Goal: Information Seeking & Learning: Learn about a topic

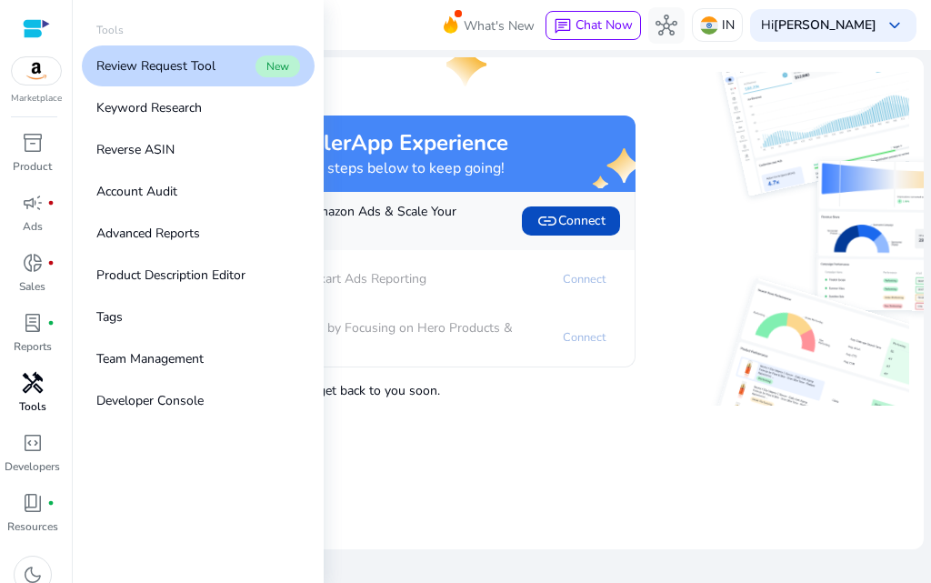
click at [34, 394] on span "handyman" at bounding box center [33, 383] width 22 height 22
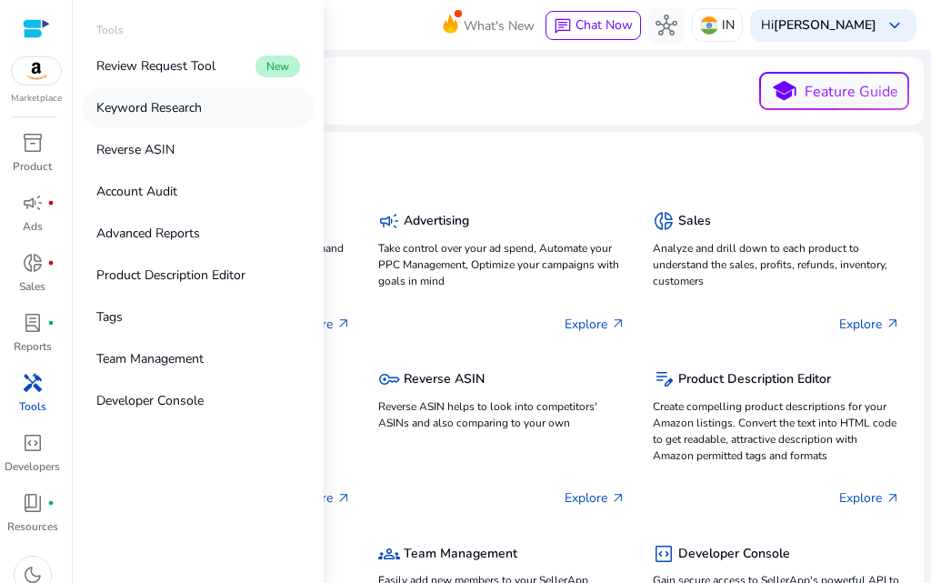
click at [152, 117] on p "Keyword Research" at bounding box center [148, 107] width 105 height 19
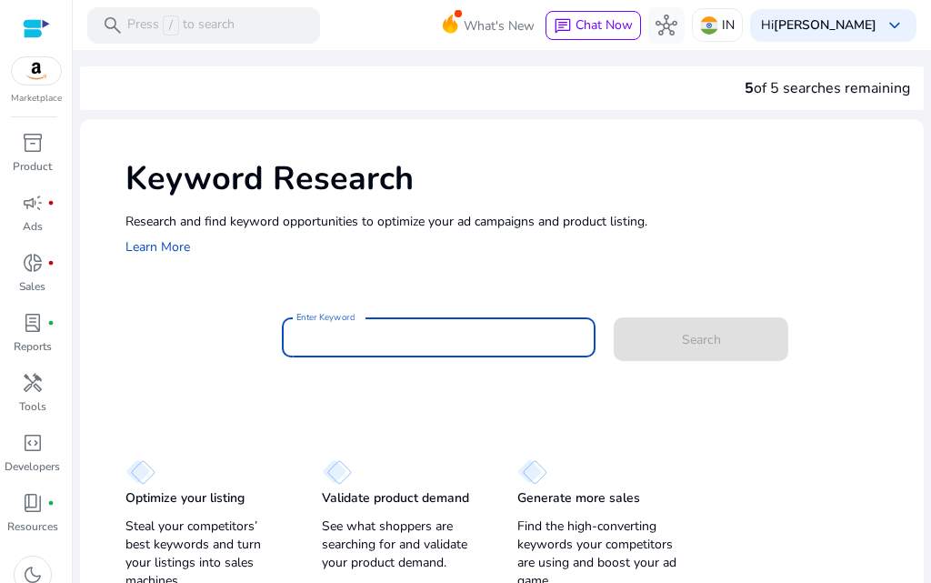
click at [409, 347] on input "Enter Keyword" at bounding box center [438, 337] width 285 height 20
click at [388, 347] on input "Enter Keyword" at bounding box center [438, 337] width 285 height 20
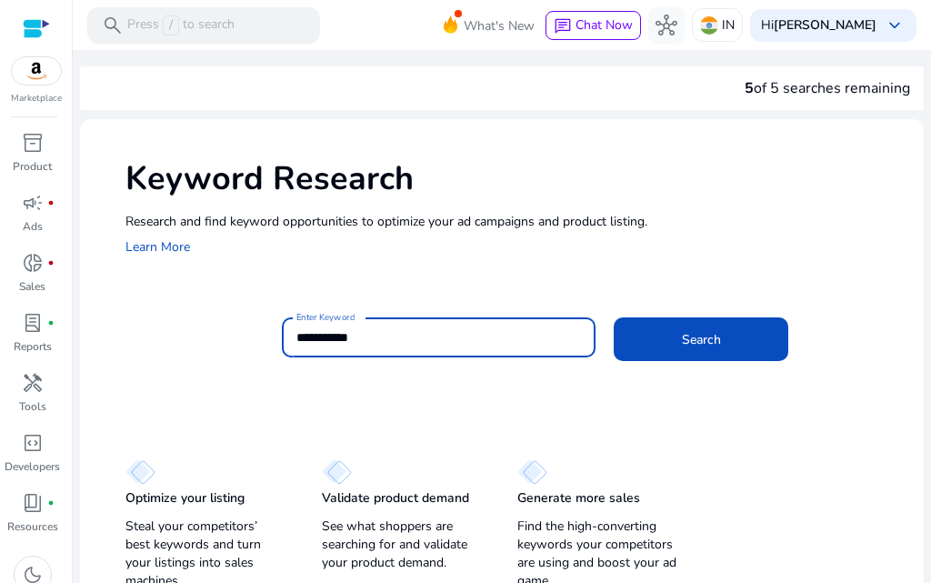
type input "**********"
click at [614, 317] on button "Search" at bounding box center [701, 339] width 175 height 44
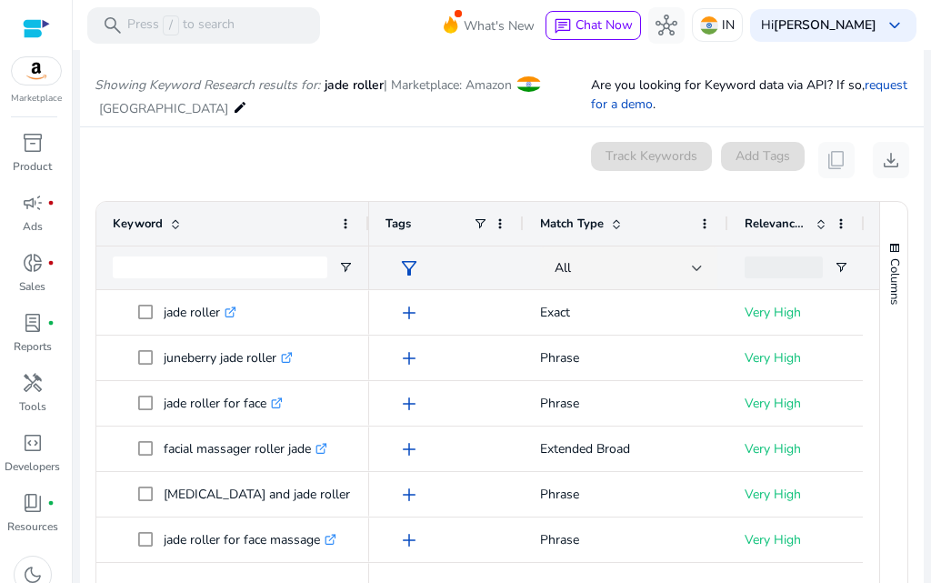
scroll to position [271, 0]
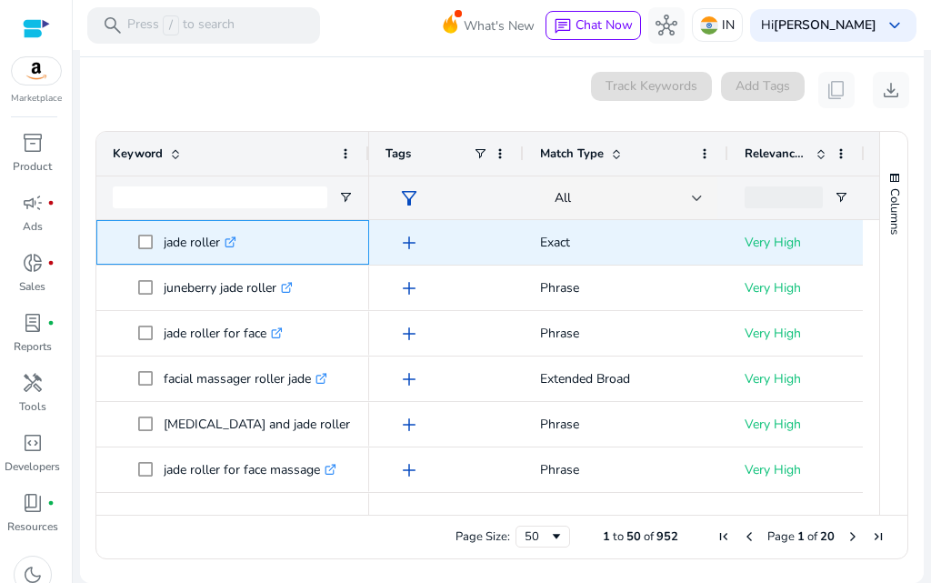
click at [236, 243] on icon ".st0{fill:#2c8af8}" at bounding box center [231, 242] width 12 height 12
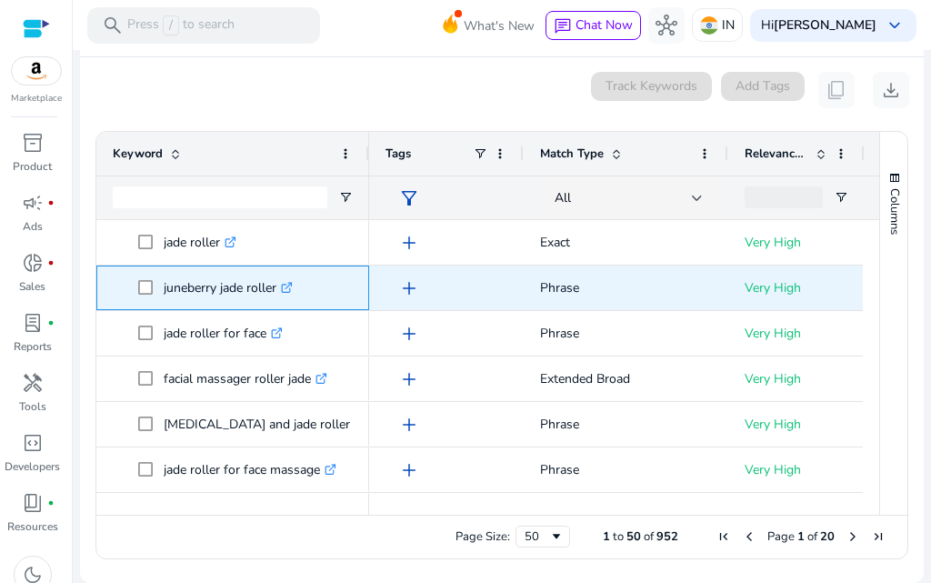
click at [293, 286] on icon ".st0{fill:#2c8af8}" at bounding box center [287, 288] width 12 height 12
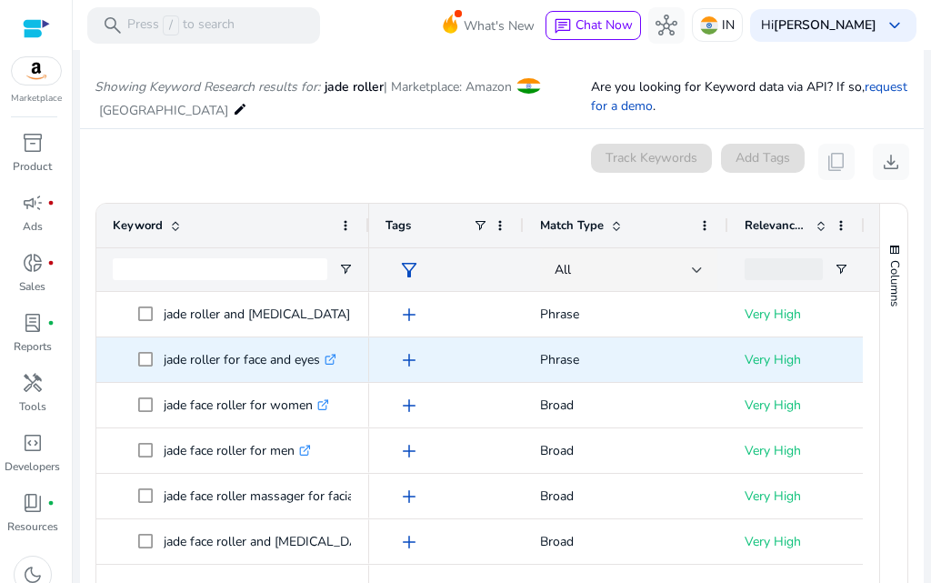
scroll to position [182, 0]
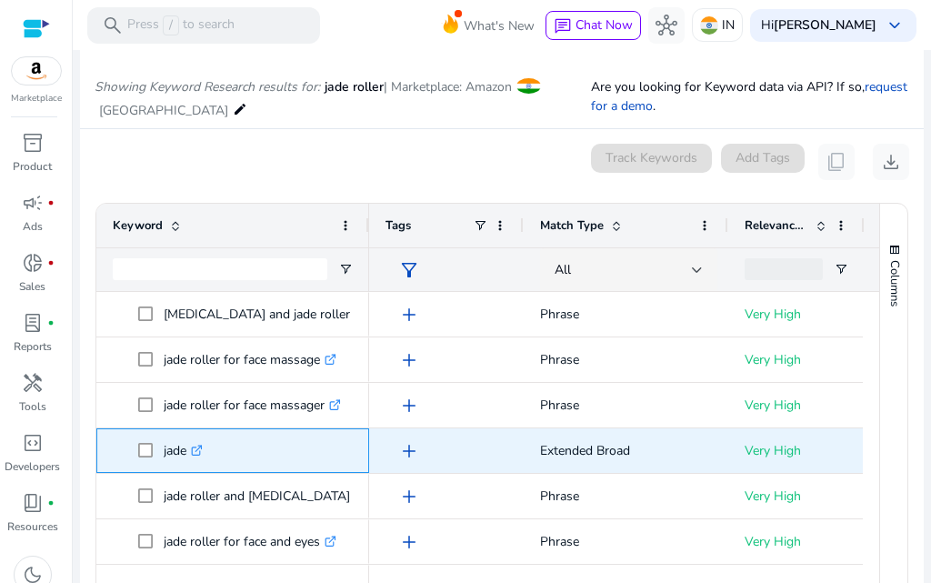
click at [203, 456] on icon ".st0{fill:#2c8af8}" at bounding box center [197, 451] width 12 height 12
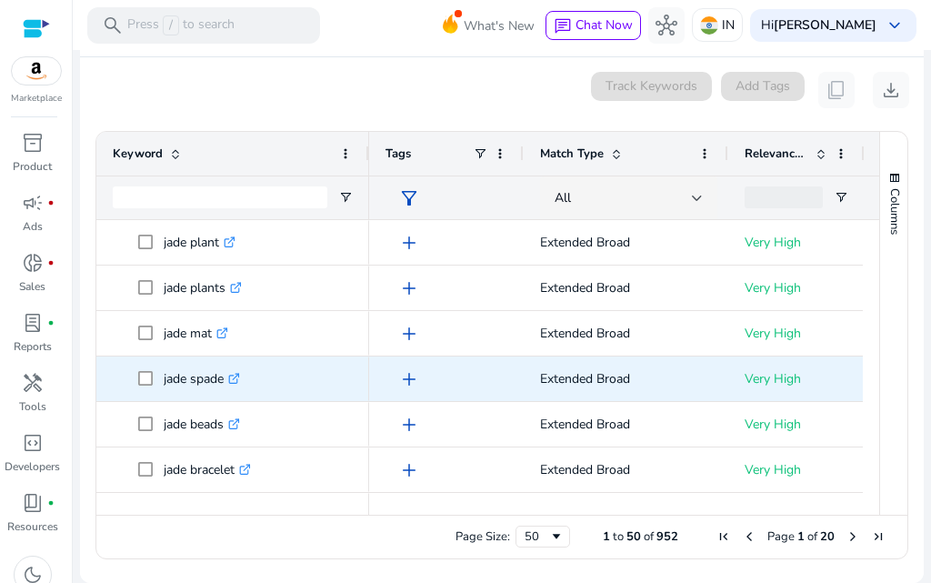
scroll to position [0, 0]
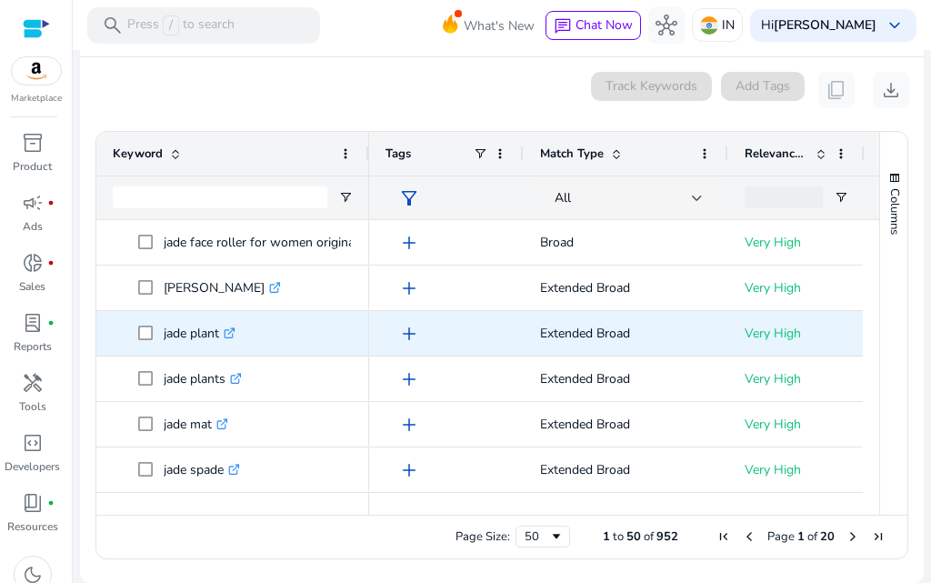
click at [235, 332] on icon at bounding box center [231, 330] width 6 height 6
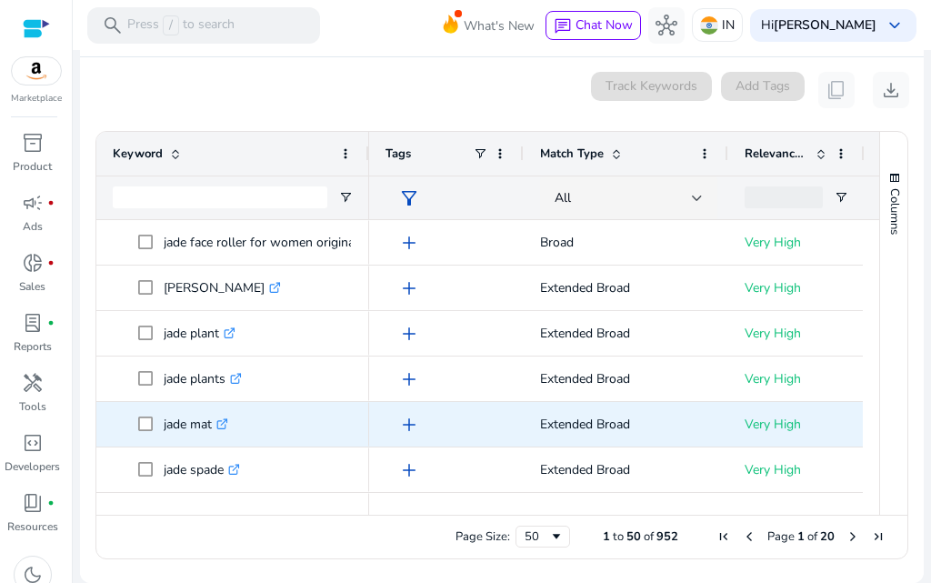
click at [228, 418] on icon ".st0{fill:#2c8af8}" at bounding box center [222, 424] width 12 height 12
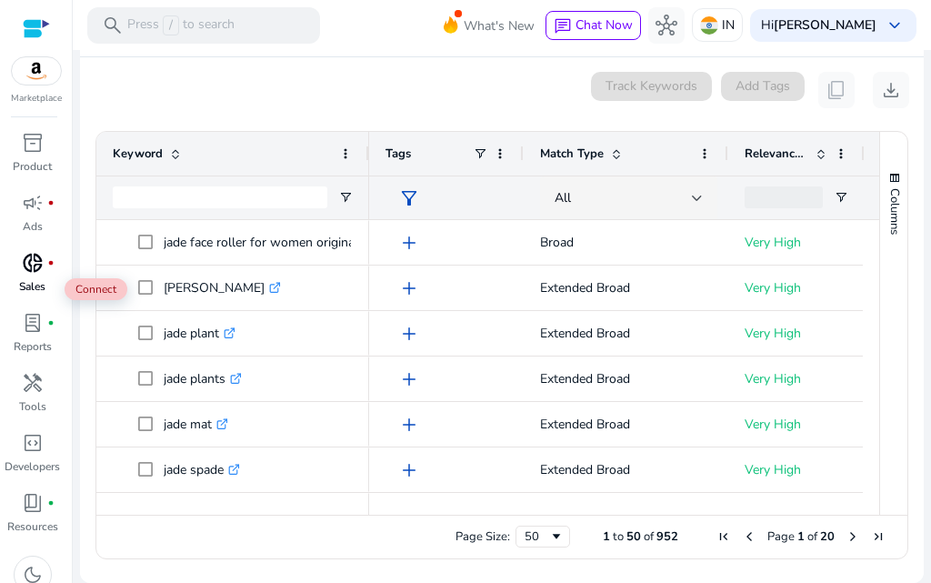
click at [40, 295] on p "Sales" at bounding box center [32, 286] width 26 height 16
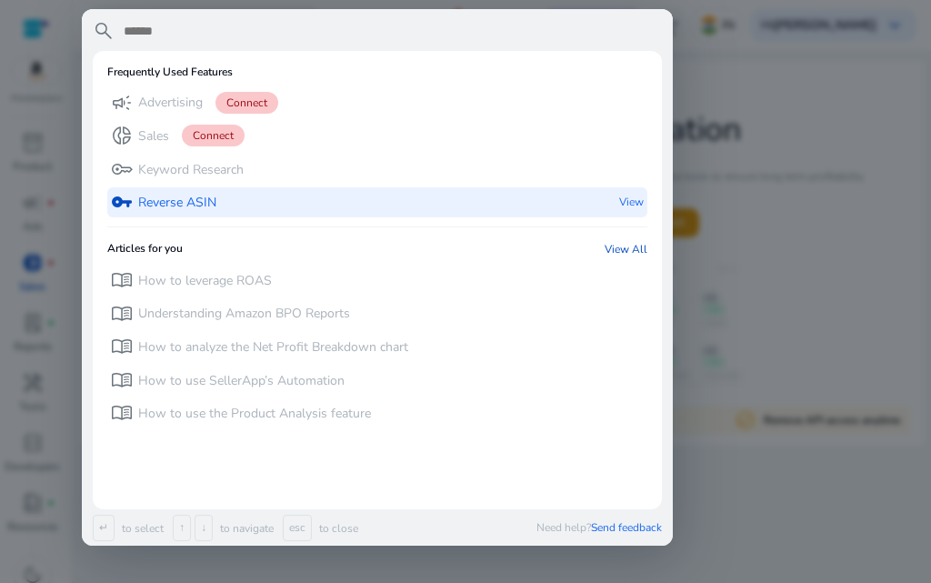
click at [233, 217] on div "vpn_key Reverse ASIN View" at bounding box center [377, 202] width 540 height 30
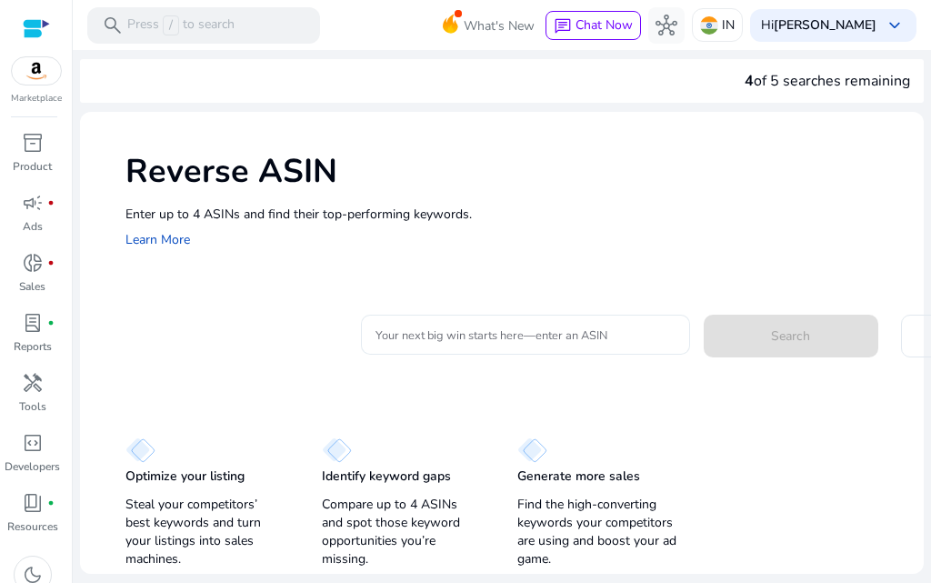
click at [508, 345] on input "Your next big win starts here—enter an ASIN" at bounding box center [525, 335] width 300 height 20
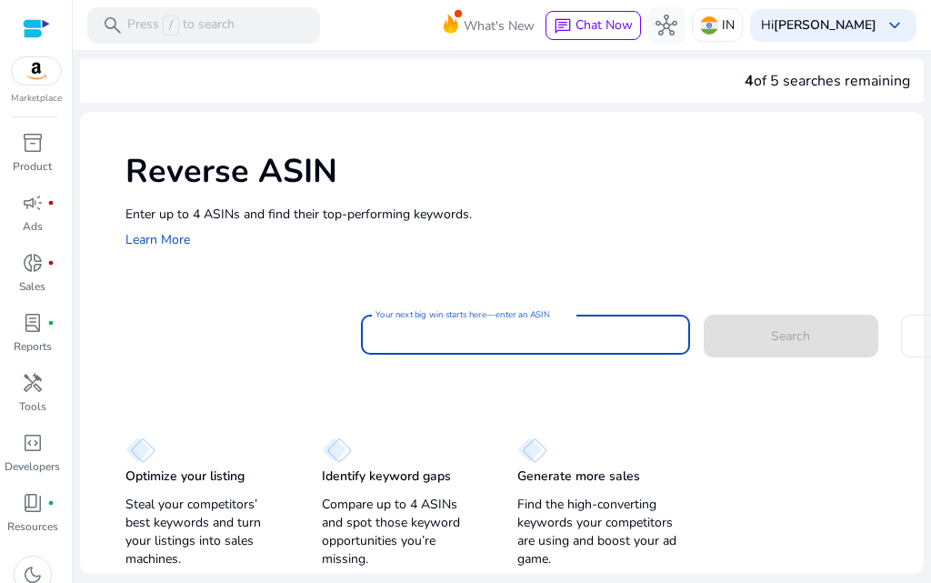
paste input "**********"
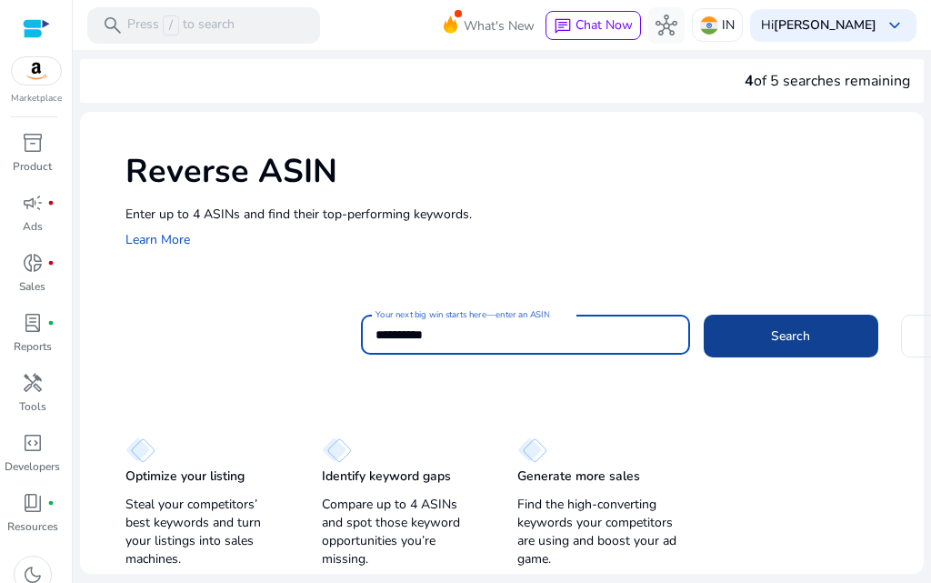
type input "**********"
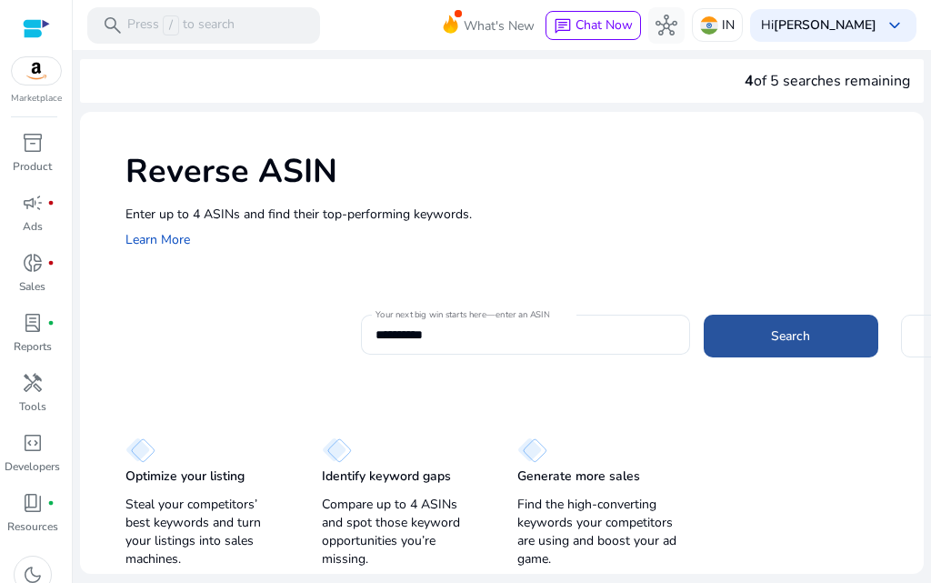
click at [837, 357] on span at bounding box center [791, 336] width 175 height 44
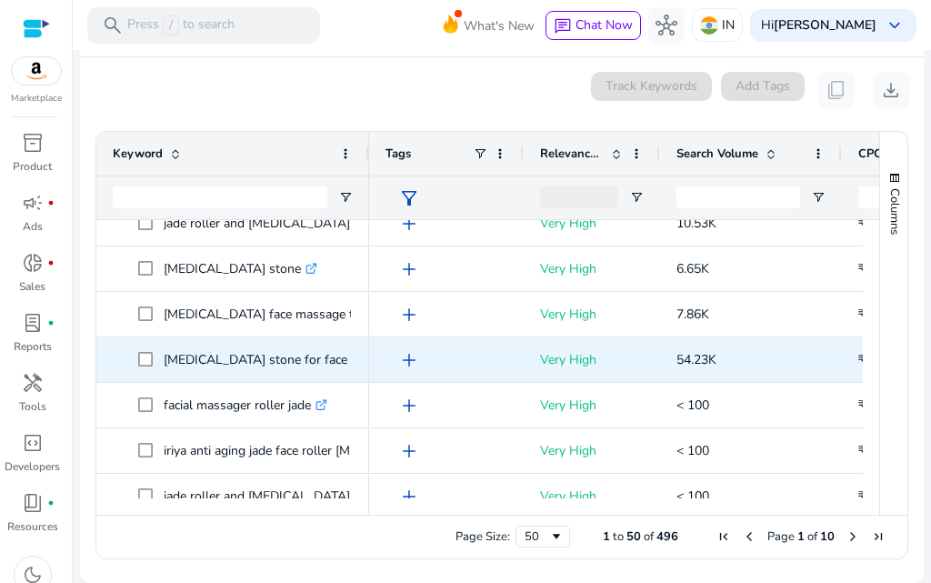
scroll to position [182, 0]
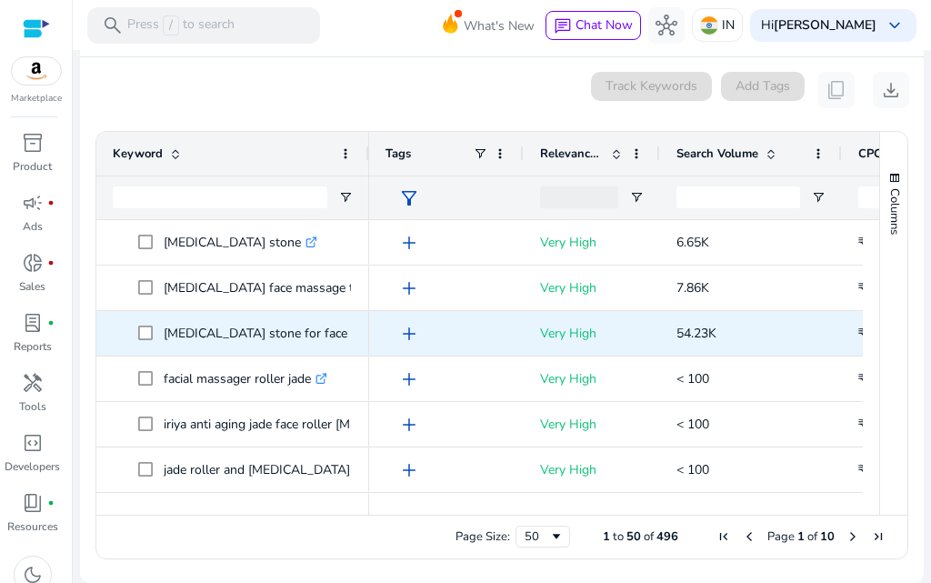
click at [347, 330] on link ".st0{fill:#2c8af8}" at bounding box center [355, 333] width 16 height 17
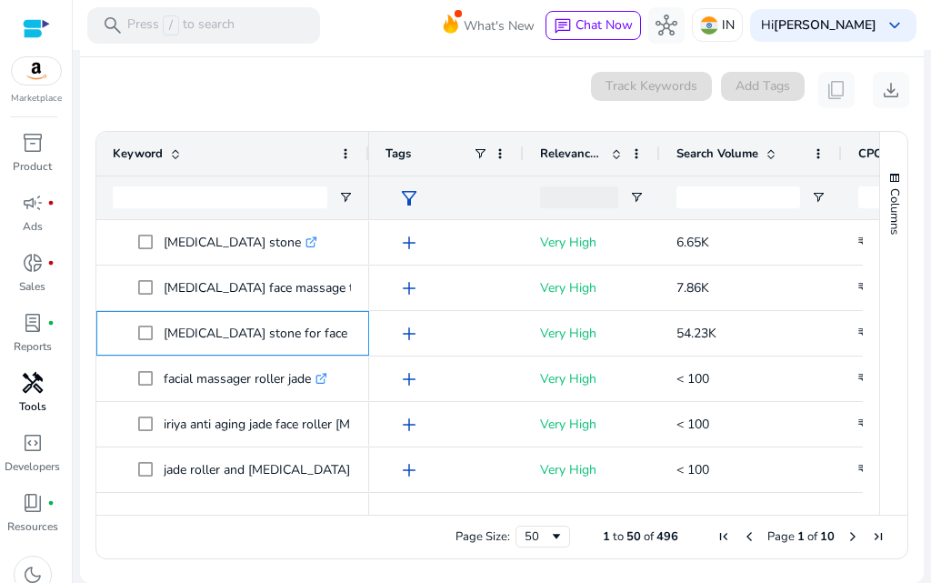
scroll to position [85, 0]
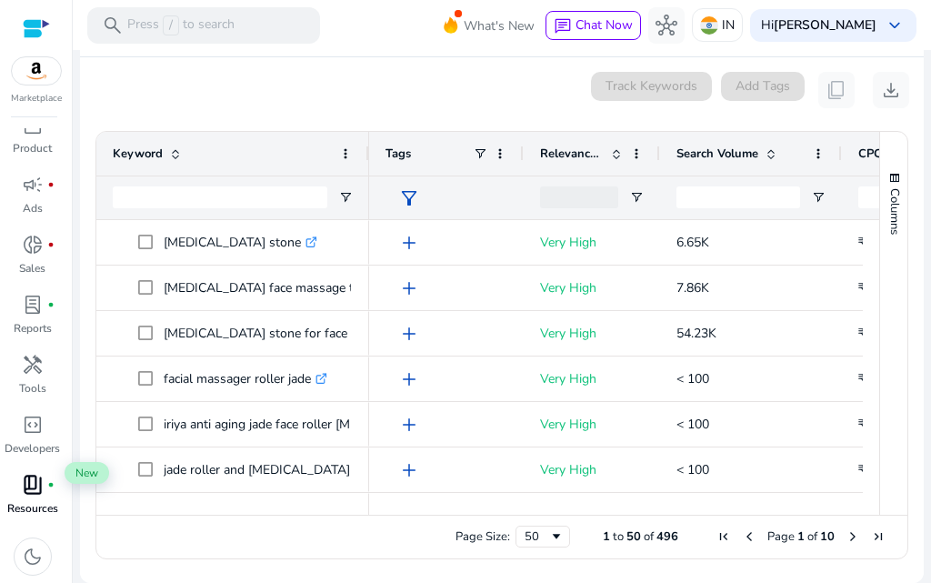
click at [43, 485] on span "book_4" at bounding box center [33, 485] width 22 height 22
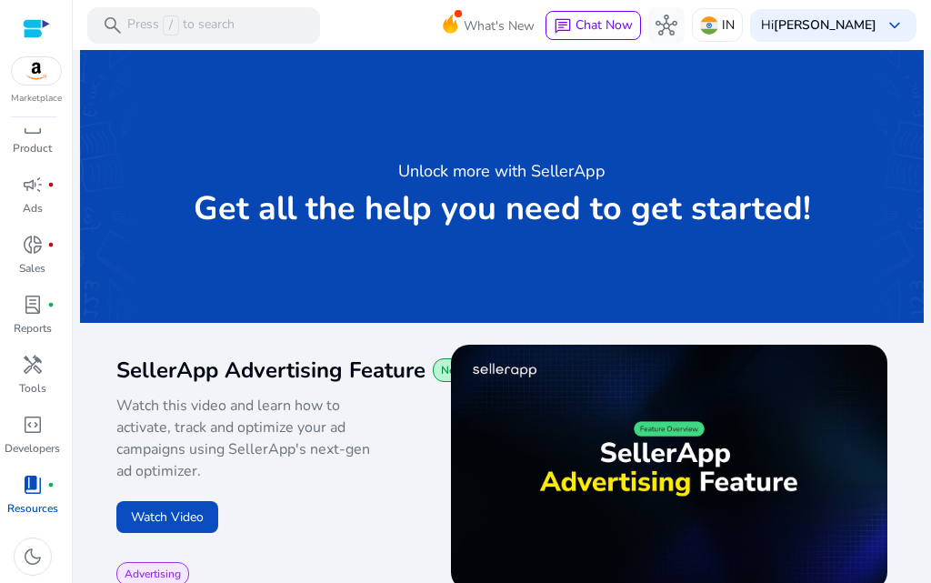
scroll to position [273, 0]
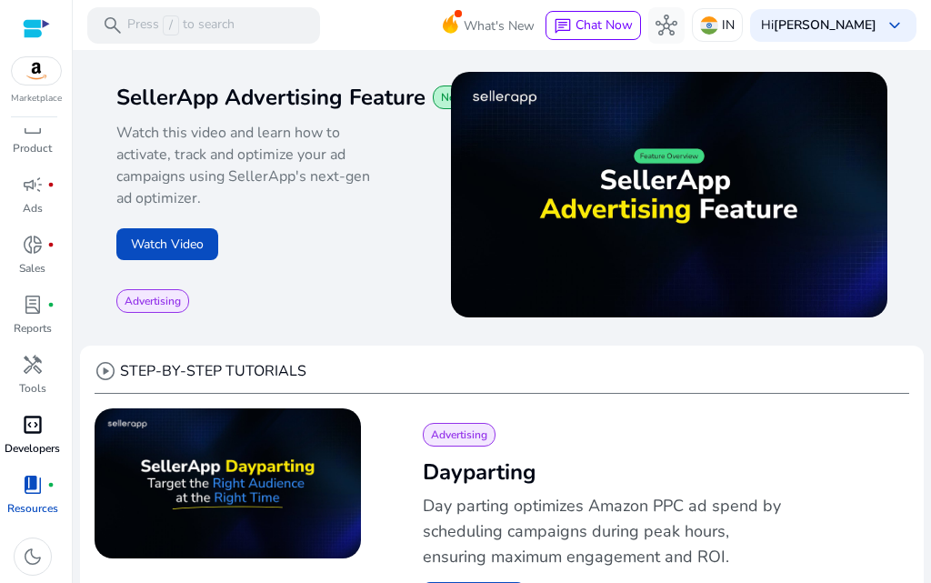
click at [36, 414] on span "code_blocks" at bounding box center [33, 425] width 22 height 22
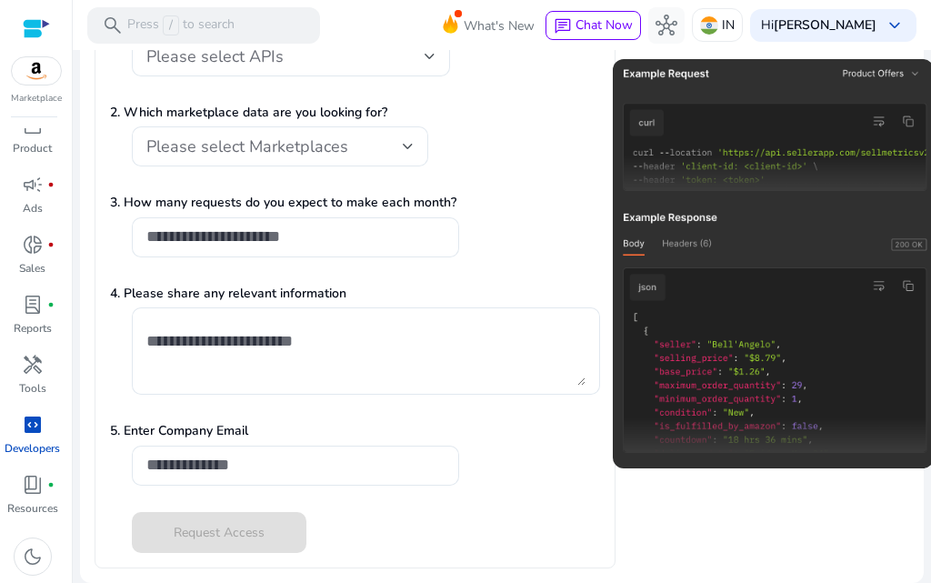
scroll to position [364, 0]
click at [45, 353] on div "handyman" at bounding box center [32, 364] width 51 height 29
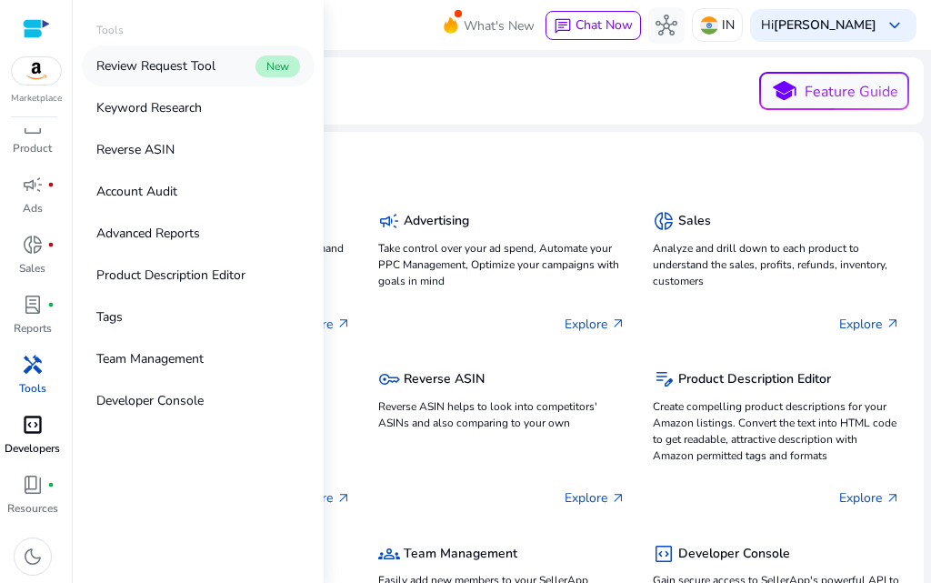
click at [166, 75] on p "Review Request Tool" at bounding box center [155, 65] width 119 height 19
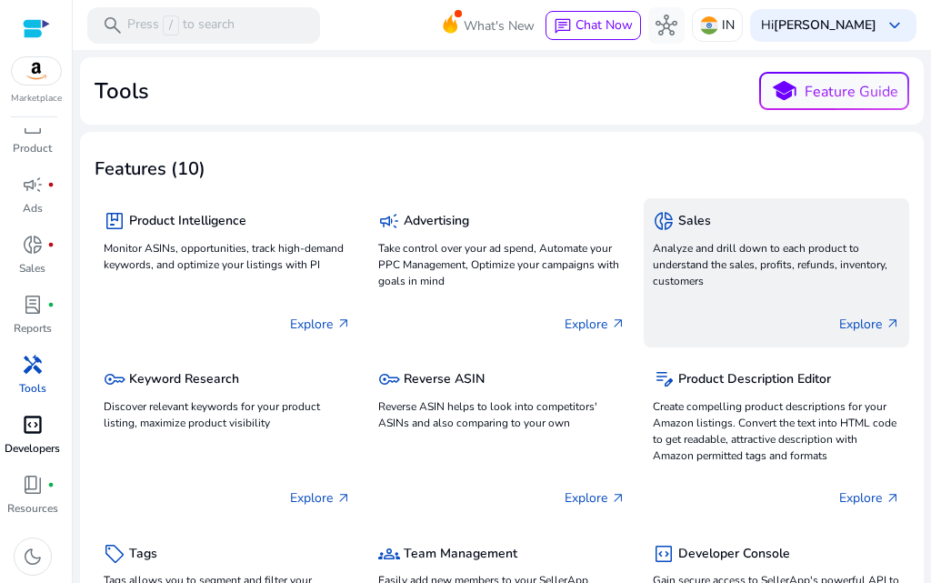
click at [862, 334] on p "Explore arrow_outward" at bounding box center [869, 324] width 61 height 19
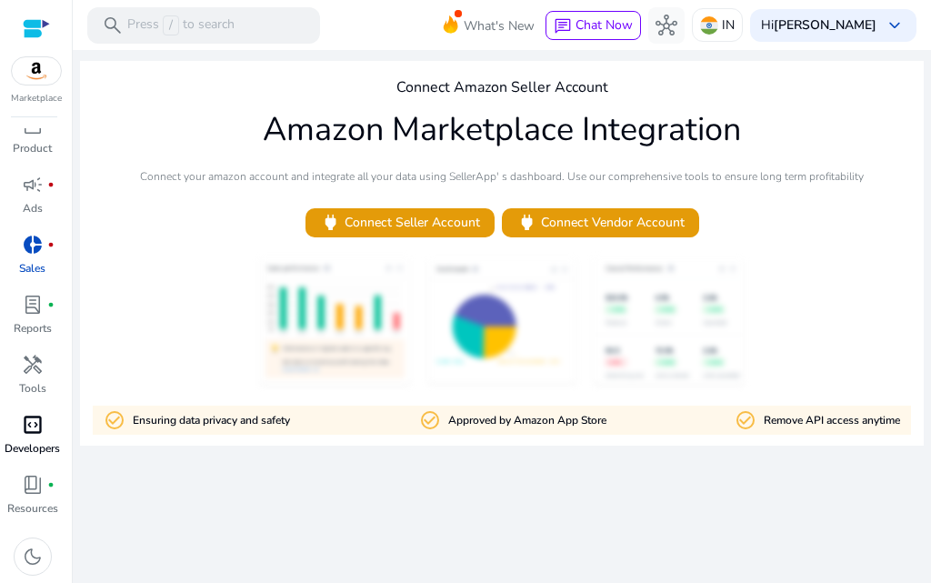
click at [32, 82] on img at bounding box center [36, 70] width 49 height 27
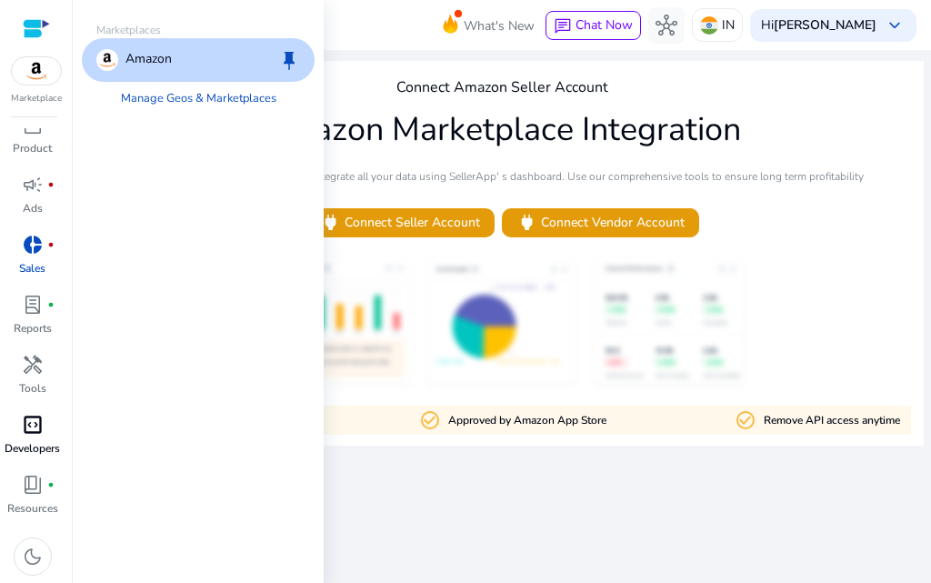
click at [186, 73] on div "Amazon keep" at bounding box center [198, 60] width 233 height 44
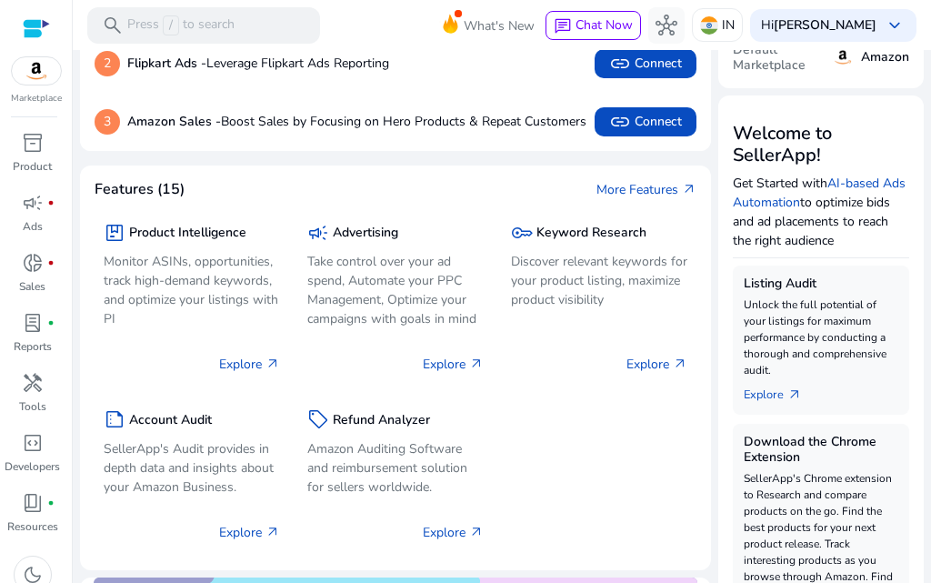
scroll to position [273, 0]
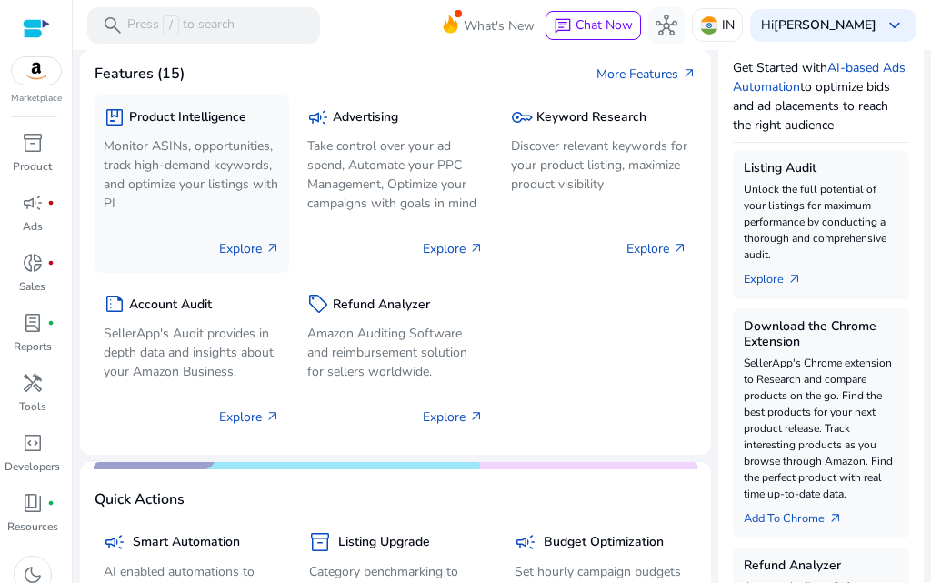
click at [215, 176] on p "Monitor ASINs, opportunities, track high-demand keywords, and optimize your lis…" at bounding box center [192, 174] width 176 height 76
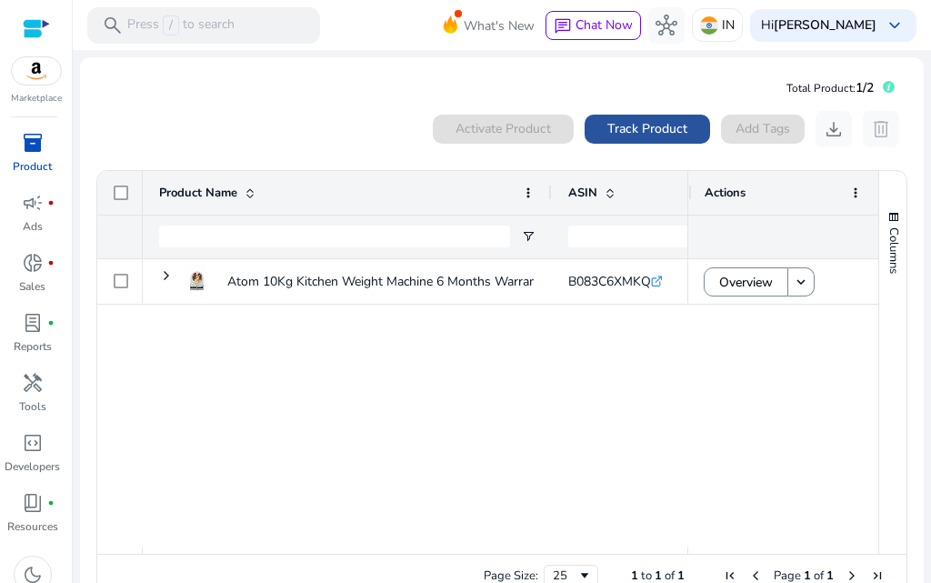
click at [636, 136] on span "Track Product" at bounding box center [647, 128] width 80 height 19
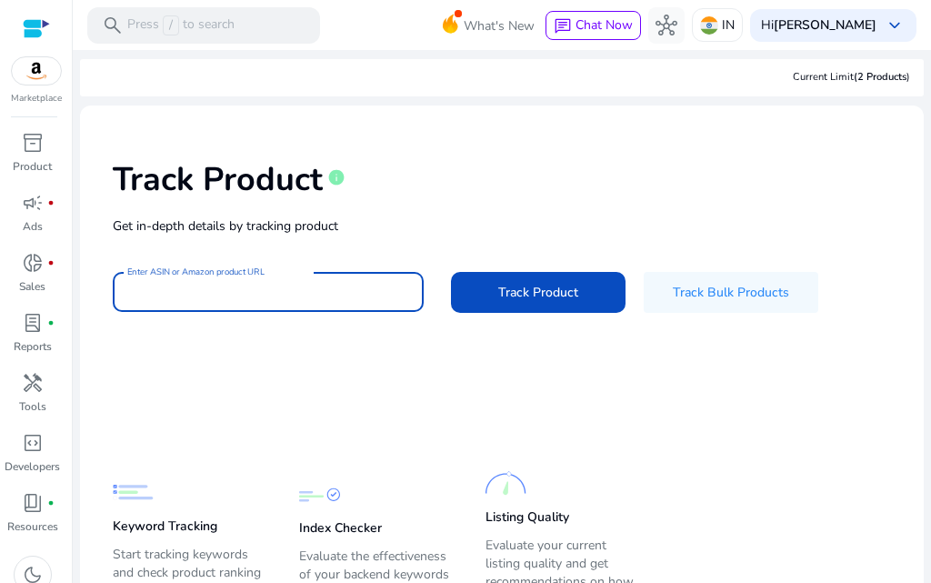
click at [325, 302] on input "Enter ASIN or Amazon product URL" at bounding box center [268, 292] width 282 height 20
paste input "**********"
type input "**********"
click at [451, 272] on button "Track Product" at bounding box center [538, 292] width 175 height 41
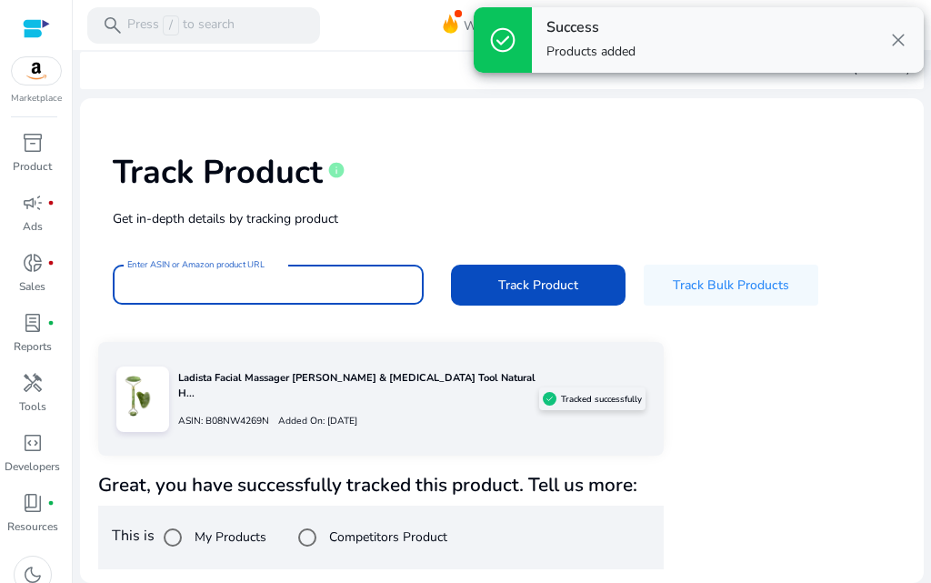
scroll to position [43, 0]
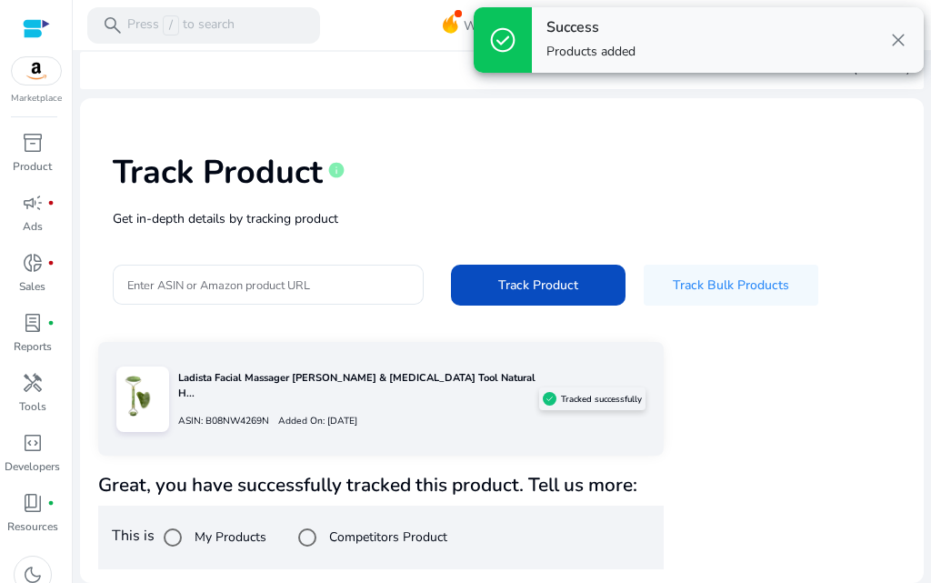
click at [307, 375] on div "Ladista Facial Massager Jade Roller & Gua Sha Tool Natural H... ASIN: B08NW4269…" at bounding box center [354, 398] width 370 height 76
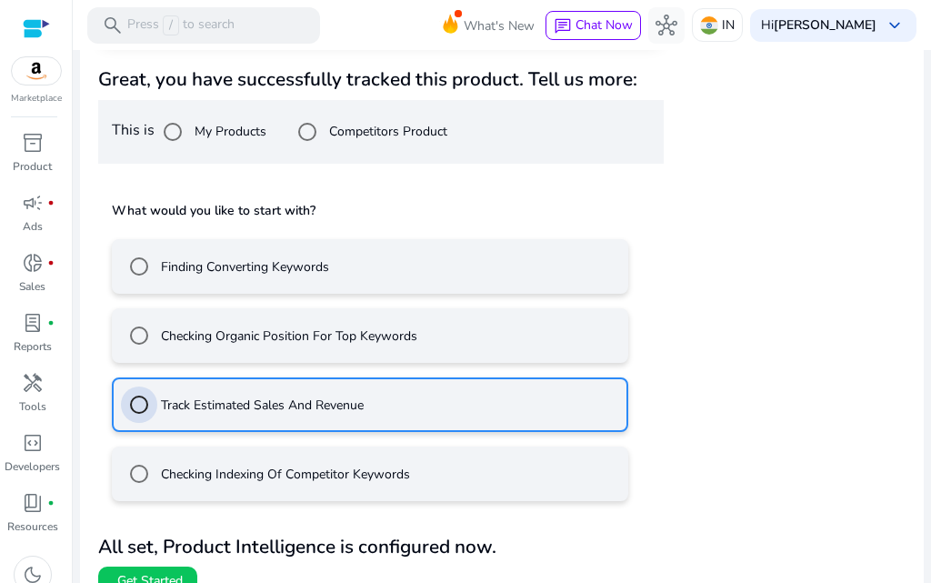
scroll to position [497, 0]
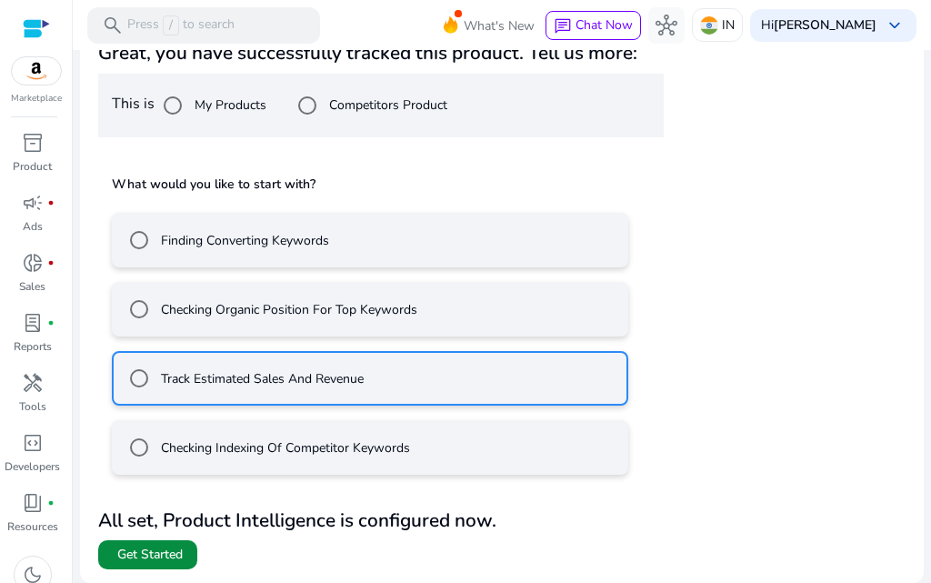
click at [177, 561] on span "Get Started" at bounding box center [149, 554] width 65 height 18
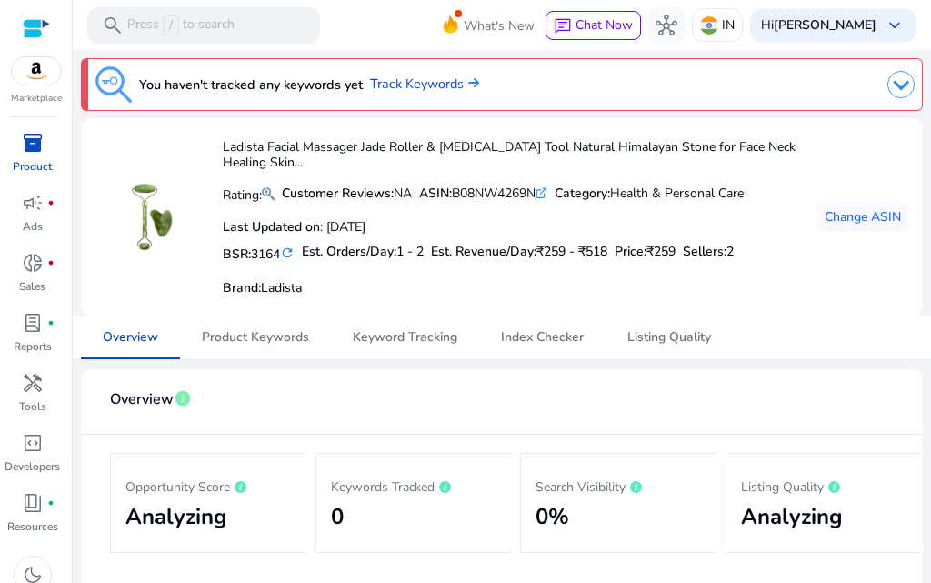
drag, startPoint x: 593, startPoint y: 275, endPoint x: 654, endPoint y: 267, distance: 62.2
click at [607, 260] on span "₹259 - ₹518" at bounding box center [571, 251] width 71 height 17
click at [416, 302] on div "BSR: 3164 refresh Est. Orders/Day: 1 - 2 Est. Revenue/Day: ₹259 - ₹518 Price: ₹…" at bounding box center [515, 268] width 584 height 65
drag, startPoint x: 258, startPoint y: 275, endPoint x: 335, endPoint y: 277, distance: 76.4
click at [292, 263] on h5 "BSR: 3164 refresh" at bounding box center [259, 253] width 72 height 20
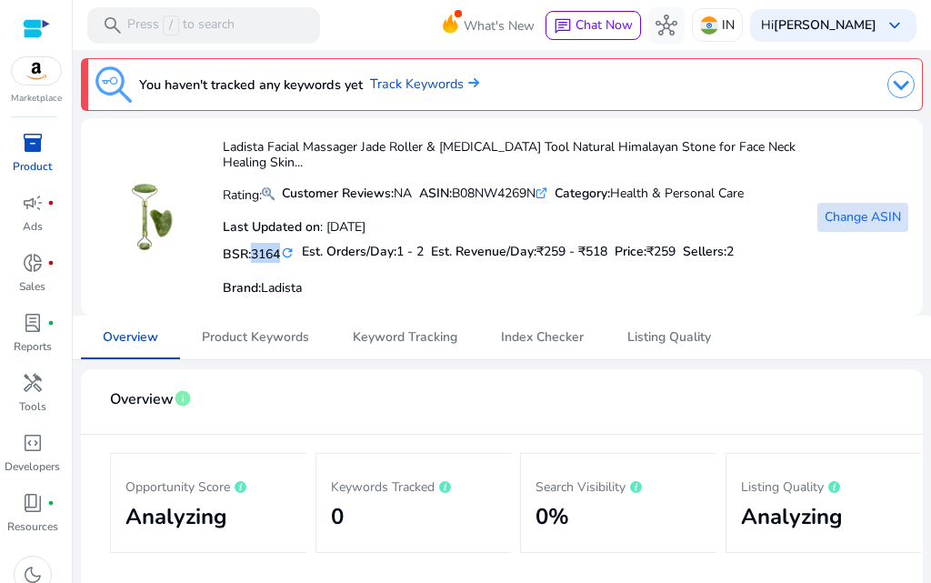
click at [857, 226] on span "Change ASIN" at bounding box center [862, 216] width 76 height 19
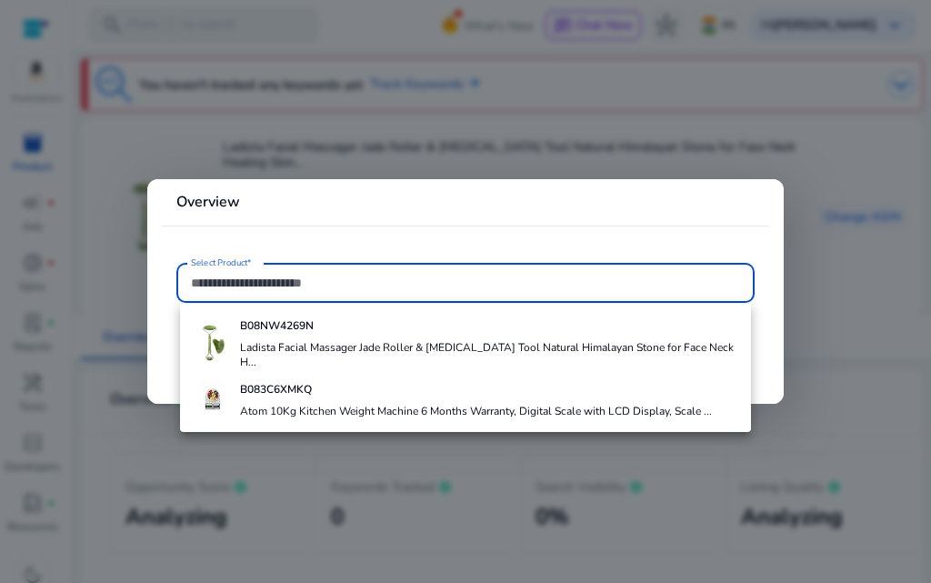
click at [345, 290] on input "Select Product*" at bounding box center [465, 283] width 549 height 20
paste input "**********"
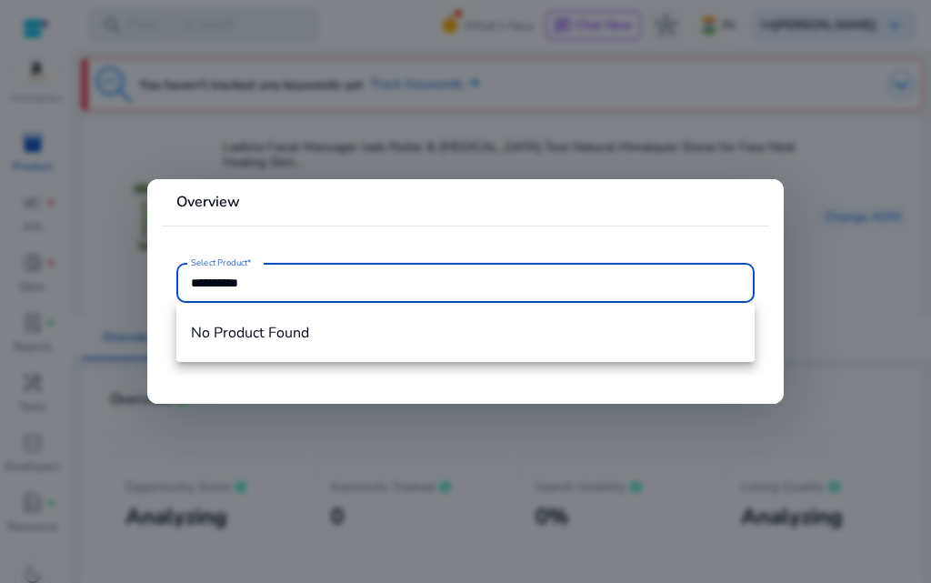
type input "**********"
click at [347, 289] on input "**********" at bounding box center [465, 283] width 549 height 20
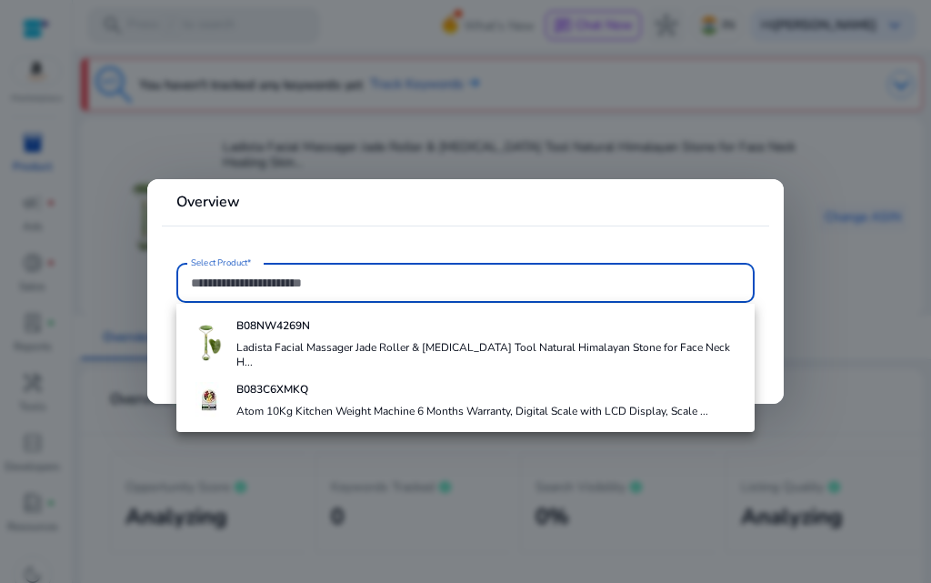
click at [561, 105] on div at bounding box center [465, 291] width 931 height 583
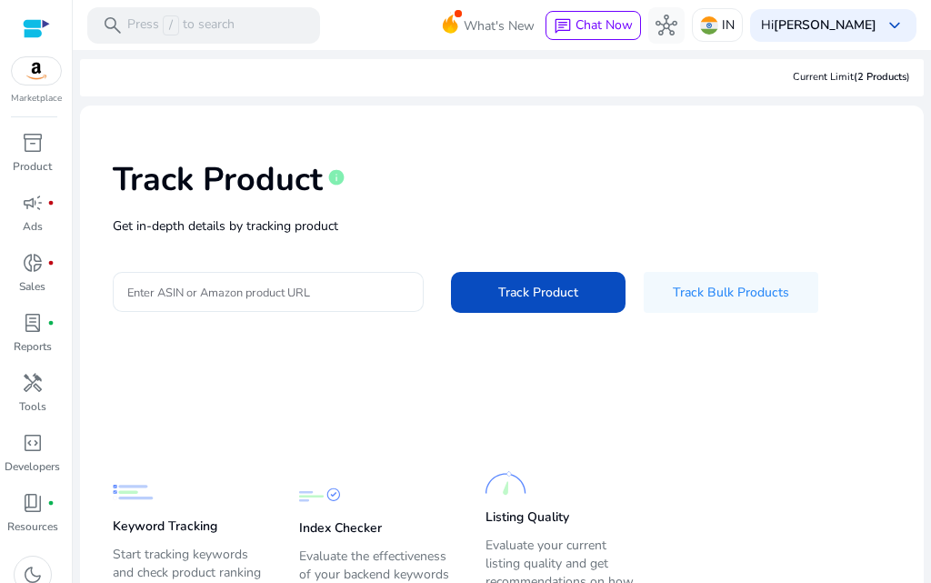
click at [304, 302] on input "Enter ASIN or Amazon product URL" at bounding box center [268, 292] width 282 height 20
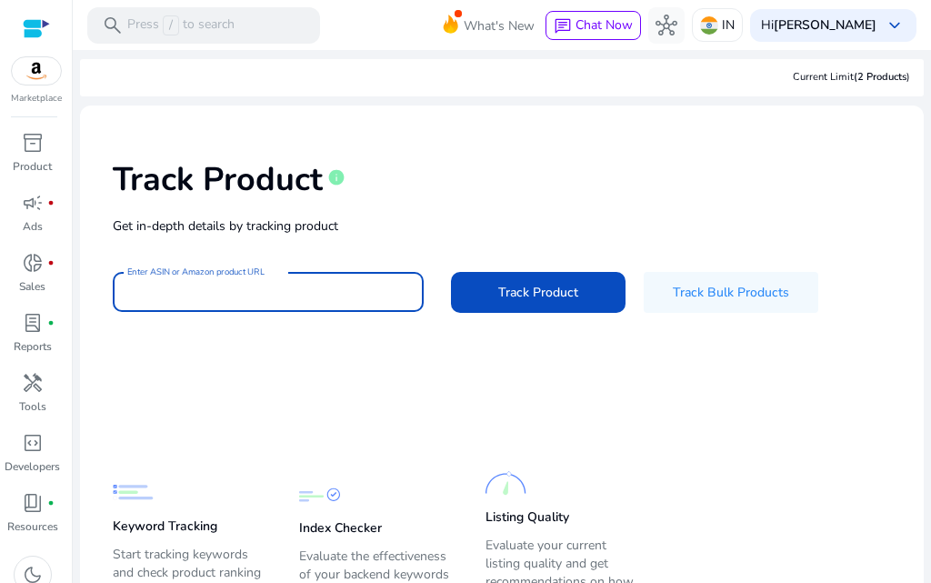
paste input "**********"
type input "**********"
click at [451, 272] on button "Track Product" at bounding box center [538, 292] width 175 height 41
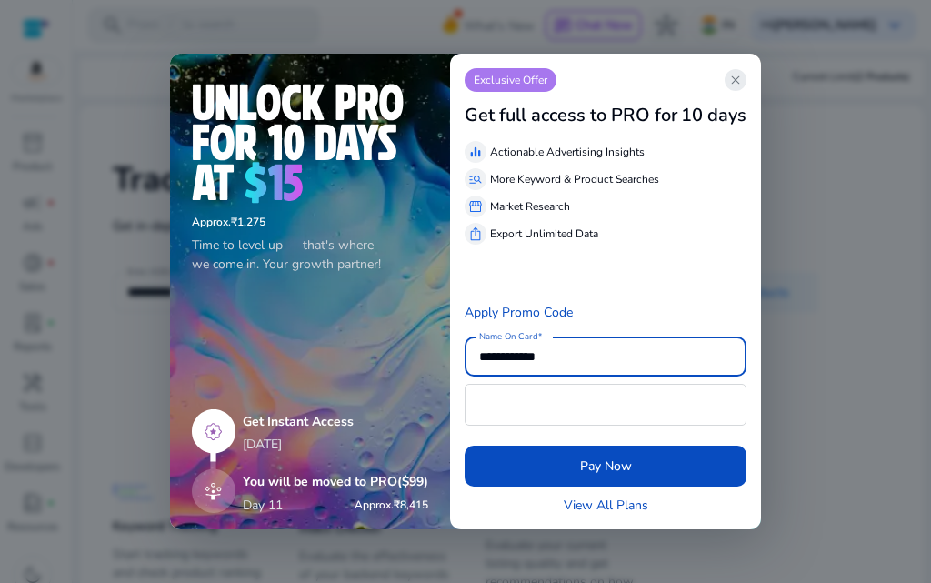
click at [743, 73] on span "close" at bounding box center [735, 80] width 15 height 15
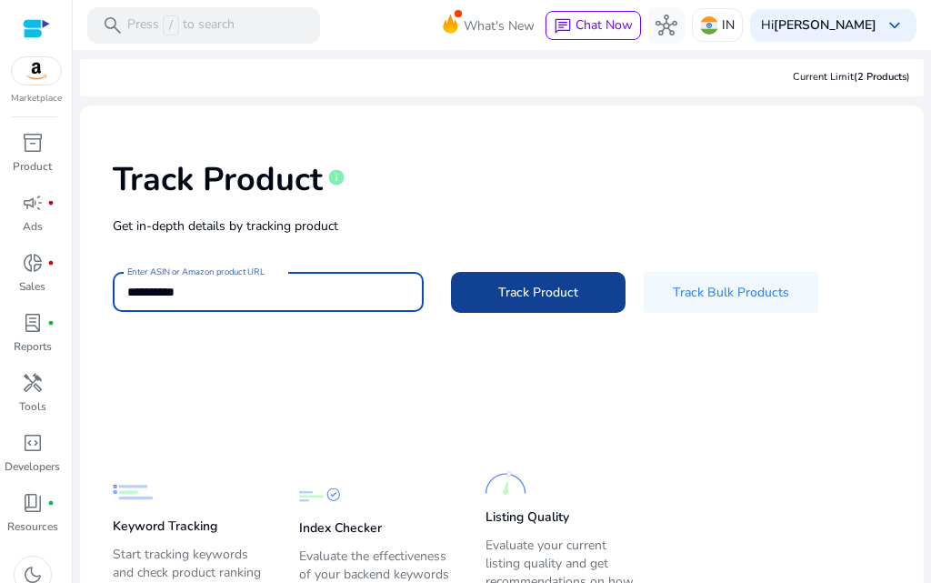
click at [514, 302] on span "Track Product" at bounding box center [538, 292] width 80 height 19
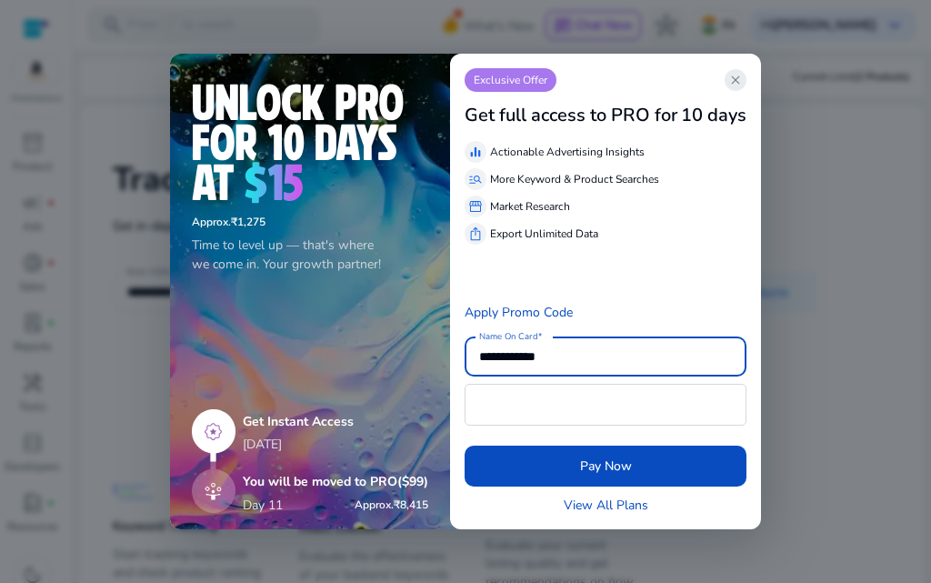
click at [743, 73] on span "close" at bounding box center [735, 80] width 15 height 15
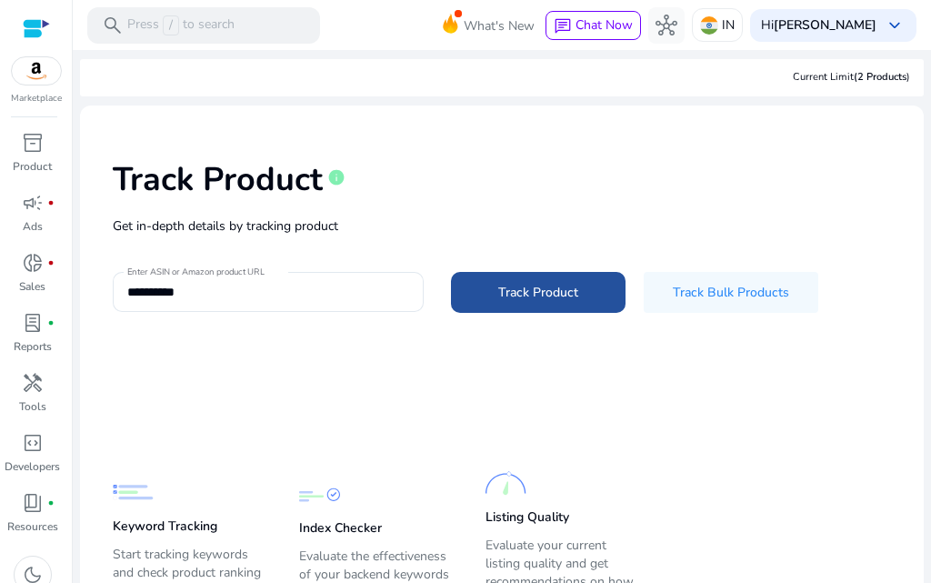
click at [577, 302] on span "Track Product" at bounding box center [538, 292] width 80 height 19
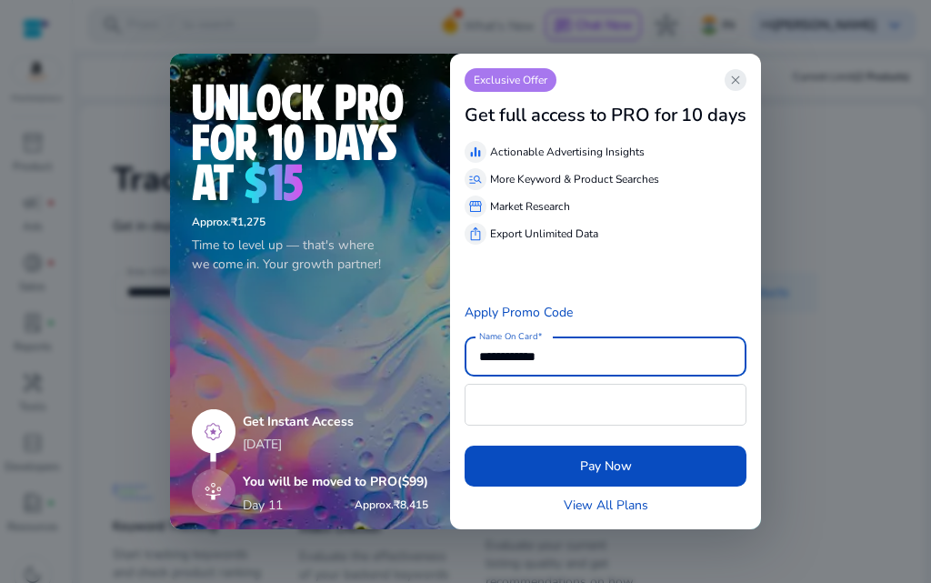
click at [743, 73] on span "close" at bounding box center [735, 80] width 15 height 15
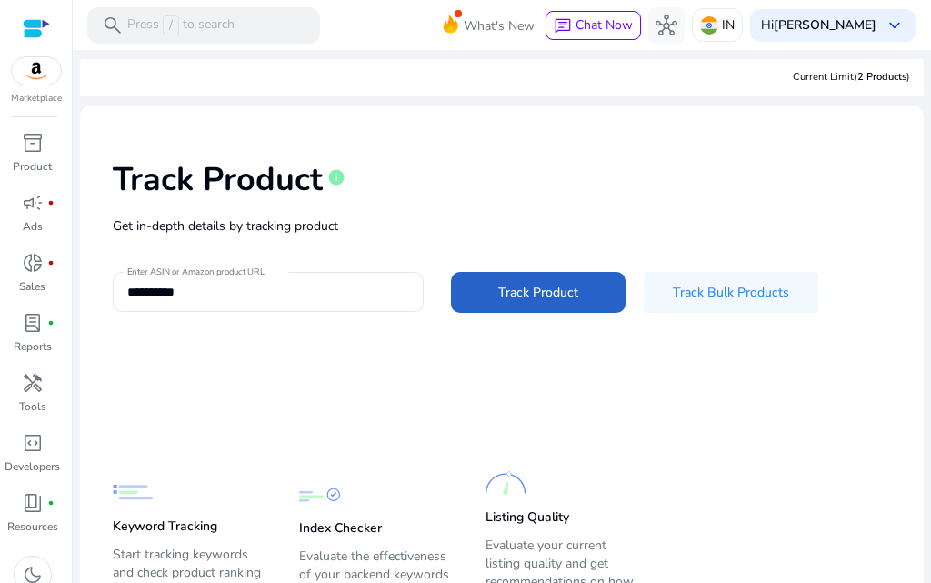
scroll to position [141, 0]
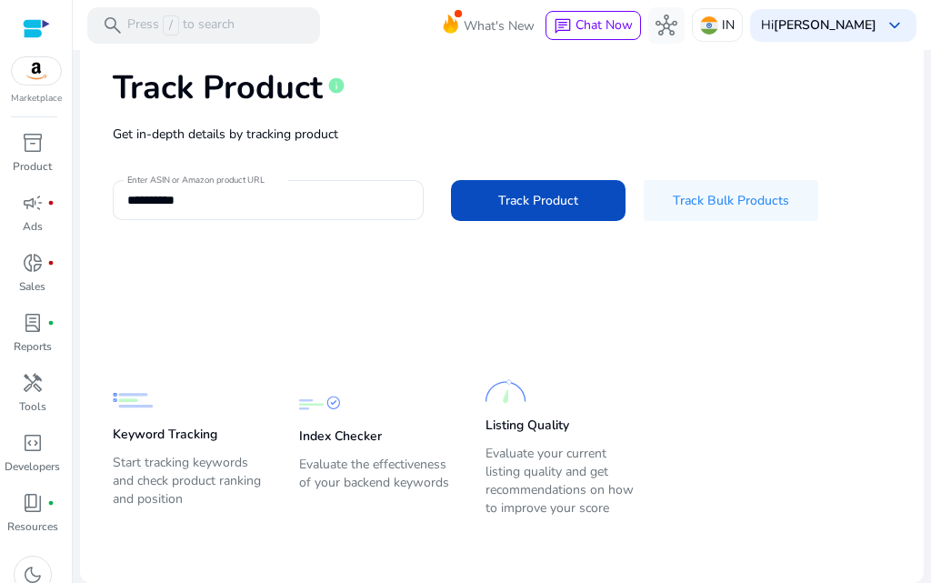
click at [167, 348] on div "Keyword Tracking Start tracking keywords and check product ranking and position…" at bounding box center [488, 435] width 751 height 174
click at [155, 425] on p "Keyword Tracking" at bounding box center [165, 434] width 105 height 18
click at [164, 425] on p "Keyword Tracking" at bounding box center [165, 434] width 105 height 18
click at [168, 425] on p "Keyword Tracking" at bounding box center [165, 434] width 105 height 18
drag, startPoint x: 412, startPoint y: 403, endPoint x: 535, endPoint y: 400, distance: 123.7
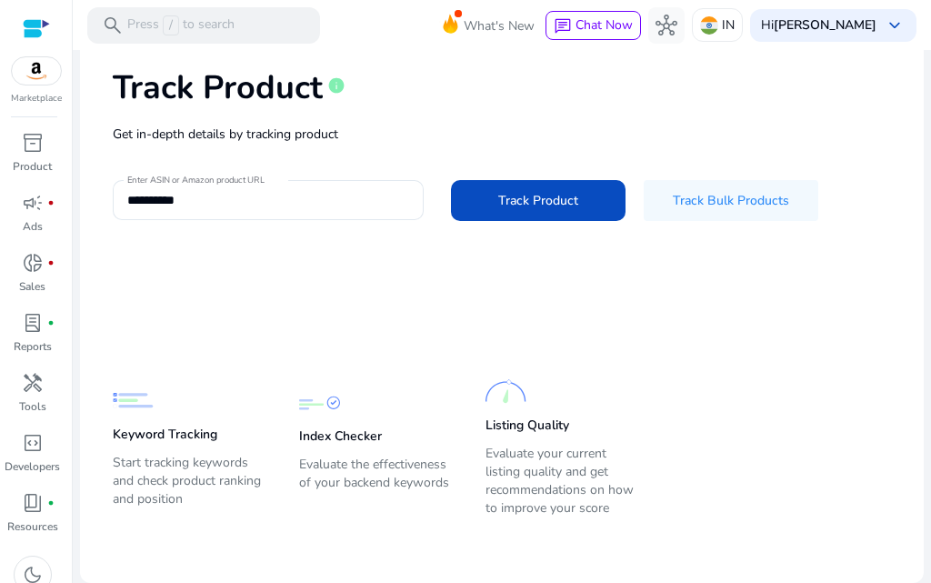
click at [417, 402] on div "Index Checker Evaluate the effectiveness of your backend keywords" at bounding box center [374, 446] width 150 height 129
click at [535, 416] on p "Listing Quality" at bounding box center [527, 425] width 84 height 18
click at [536, 416] on p "Listing Quality" at bounding box center [527, 425] width 84 height 18
click at [52, 175] on p "Product" at bounding box center [32, 166] width 39 height 16
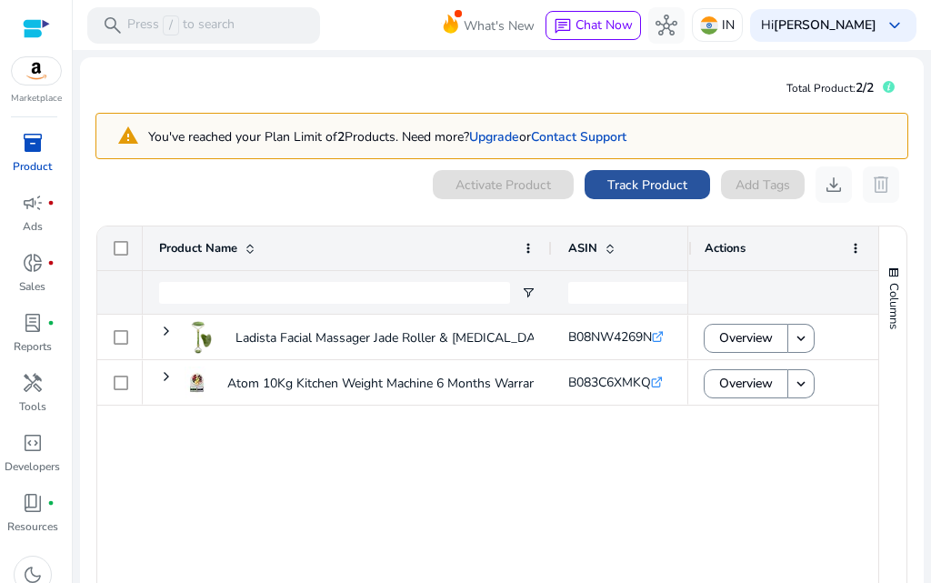
click at [612, 195] on span "Track Product" at bounding box center [647, 184] width 80 height 19
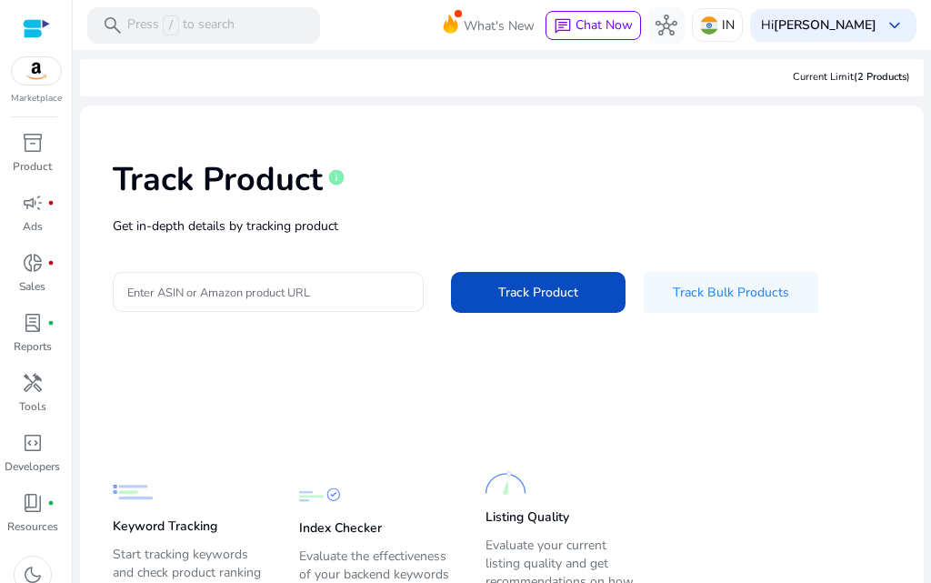
click at [325, 302] on input "Enter ASIN or Amazon product URL" at bounding box center [268, 292] width 282 height 20
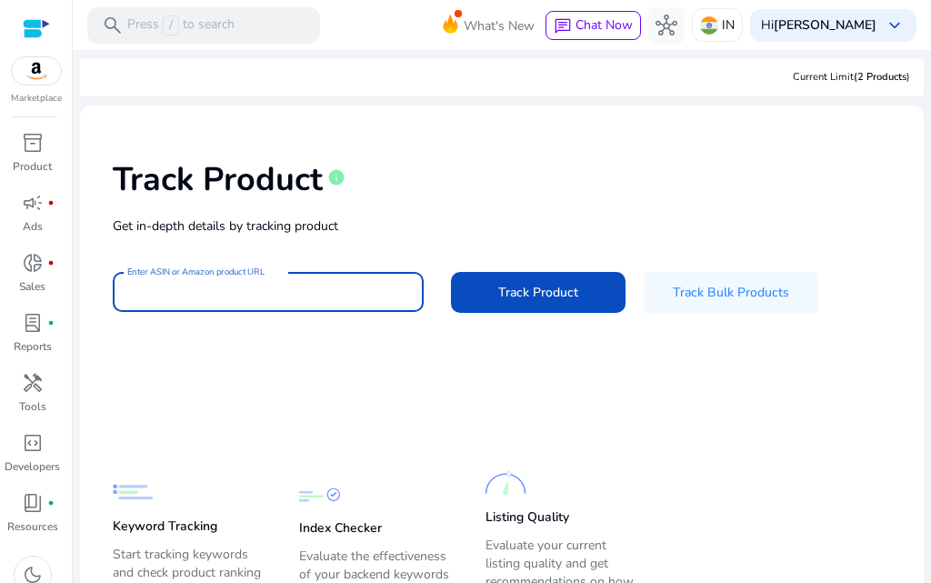
paste input "**********"
type input "**********"
click at [451, 272] on button "Track Product" at bounding box center [538, 292] width 175 height 41
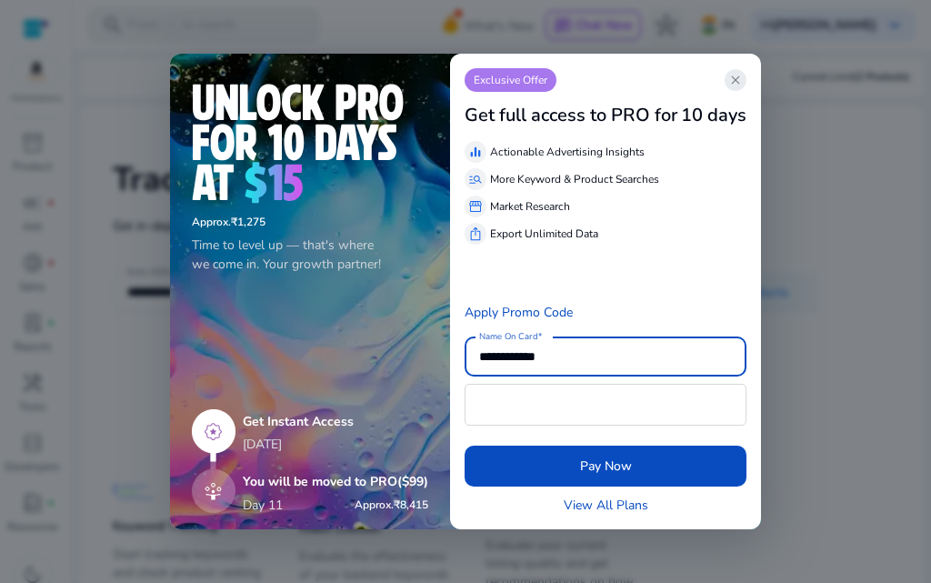
click at [743, 73] on span "close" at bounding box center [735, 80] width 15 height 15
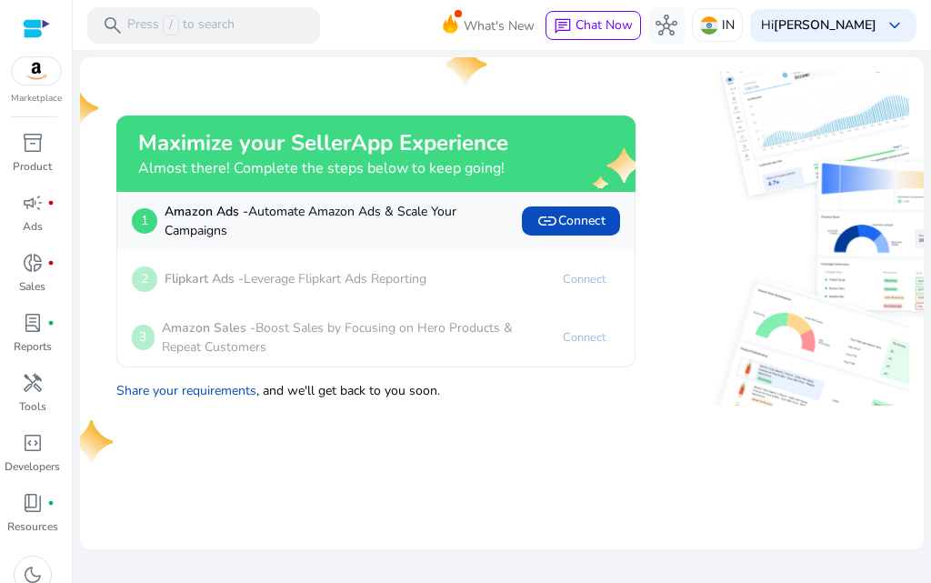
click at [30, 78] on img at bounding box center [36, 70] width 49 height 27
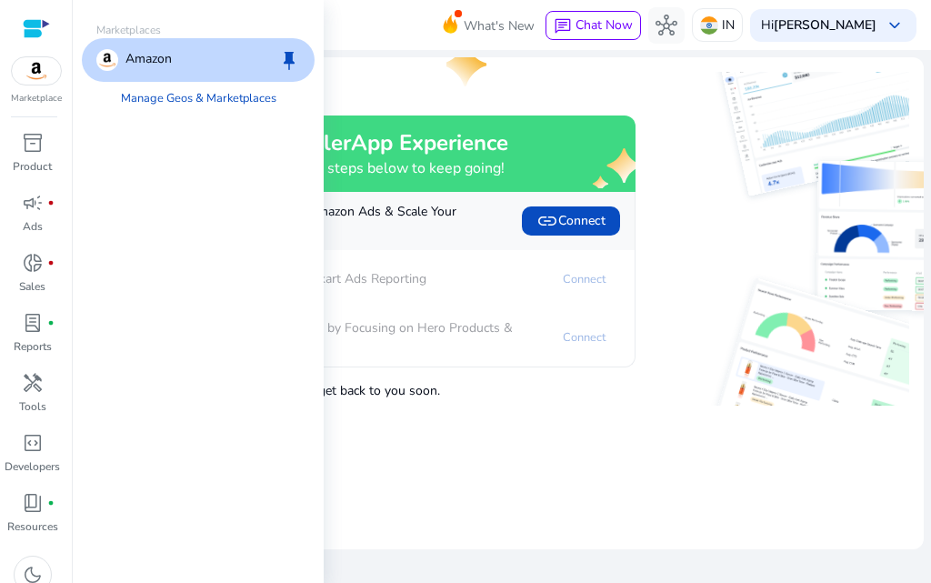
click at [186, 73] on div "Amazon keep" at bounding box center [198, 60] width 233 height 44
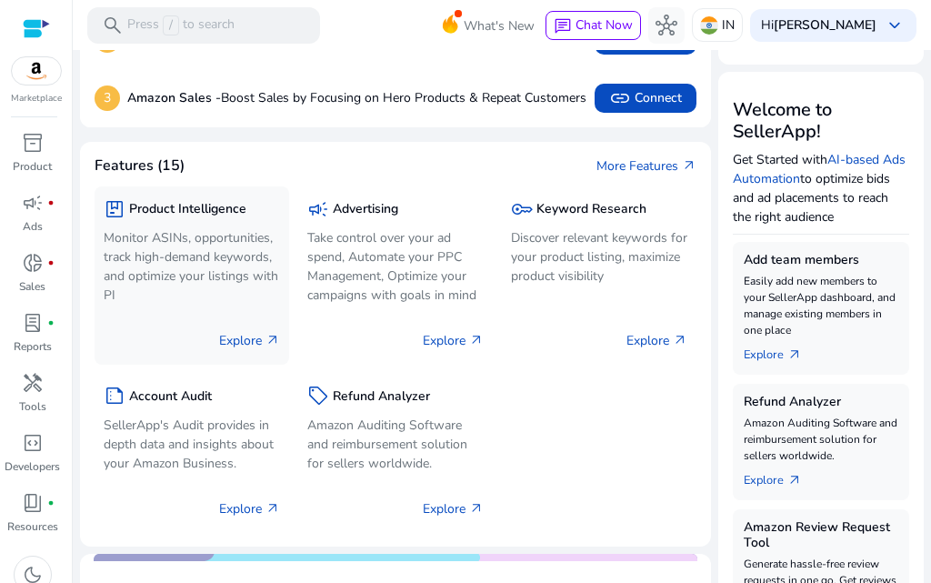
scroll to position [182, 0]
click at [153, 304] on p "Monitor ASINs, opportunities, track high-demand keywords, and optimize your lis…" at bounding box center [192, 265] width 176 height 76
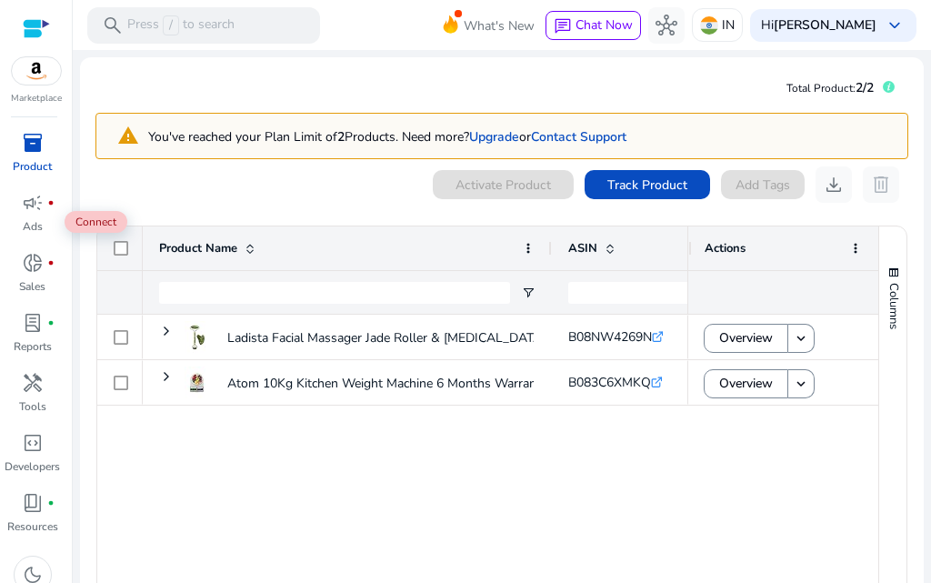
click at [33, 154] on span "inventory_2" at bounding box center [33, 143] width 22 height 22
